Goal: Check status: Check status

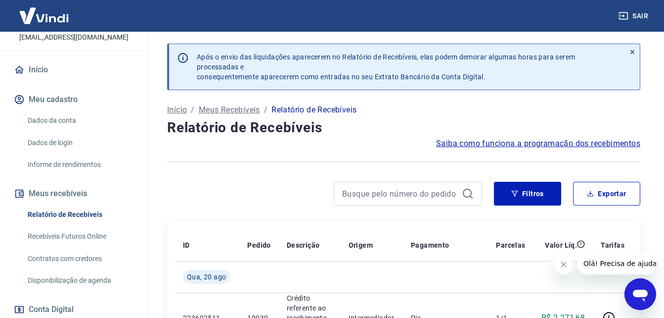
scroll to position [148, 0]
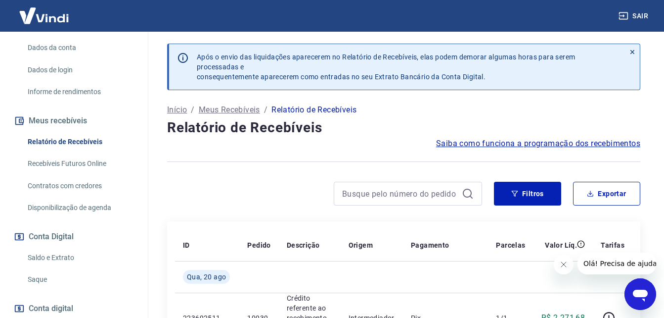
click at [53, 257] on link "Saldo e Extrato" at bounding box center [80, 257] width 112 height 20
